Goal: Task Accomplishment & Management: Manage account settings

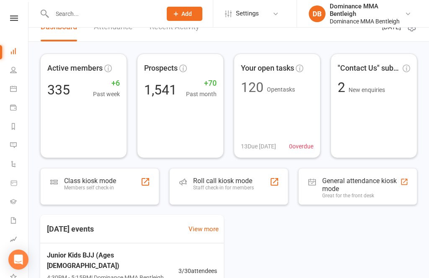
click at [116, 12] on input "text" at bounding box center [102, 14] width 106 height 12
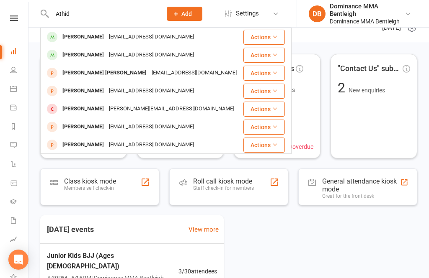
type input "Athid"
click at [148, 38] on div "[EMAIL_ADDRESS][DOMAIN_NAME]" at bounding box center [151, 37] width 90 height 12
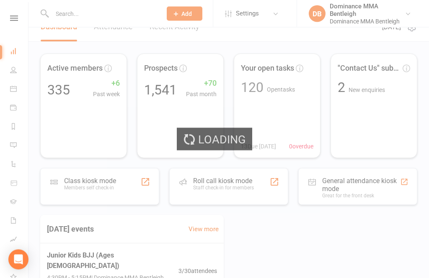
scroll to position [15, 0]
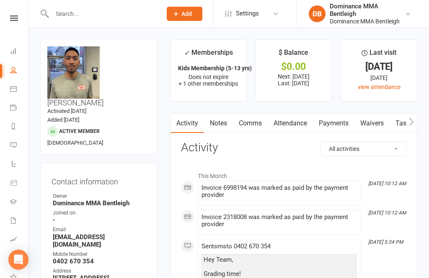
click at [377, 126] on link "Waivers" at bounding box center [371, 123] width 35 height 19
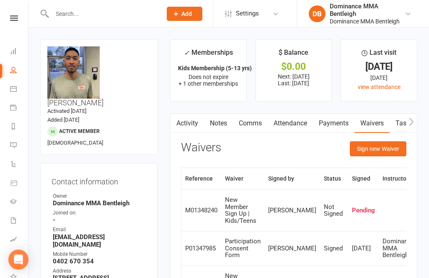
click at [357, 151] on button "Sign new Waiver" at bounding box center [377, 148] width 56 height 15
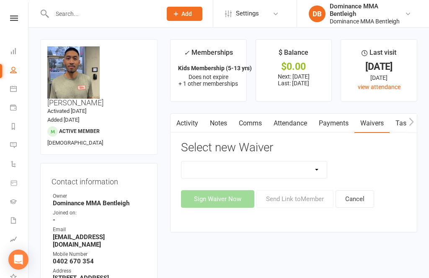
click at [318, 173] on select "DO NOT USE New Member Sign Up | Adults | Marketing Special DO NOT USE New Membe…" at bounding box center [253, 170] width 145 height 17
click at [18, 15] on link at bounding box center [14, 17] width 30 height 5
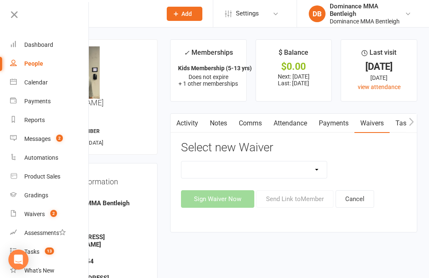
click at [47, 46] on div "Dashboard" at bounding box center [38, 44] width 29 height 7
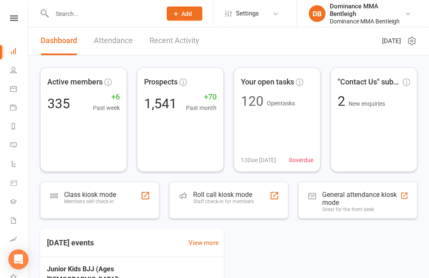
scroll to position [1, 0]
